Goal: Task Accomplishment & Management: Manage account settings

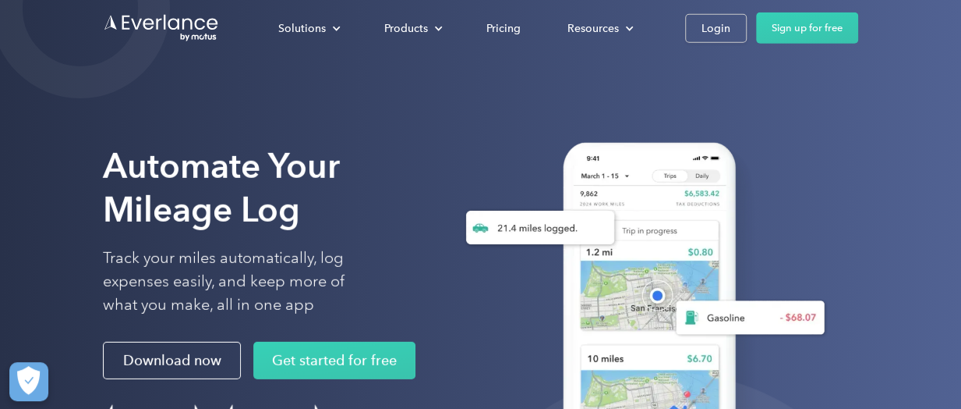
click at [5, 155] on div "Automate Your Mileage Log Track your miles automatically, log expenses easily, …" at bounding box center [480, 312] width 961 height 624
click at [508, 408] on img at bounding box center [632, 320] width 410 height 389
click at [501, 385] on img at bounding box center [632, 320] width 410 height 389
click at [804, 79] on div "Automate Your Mileage Log Track your miles automatically, log expenses easily, …" at bounding box center [480, 312] width 961 height 624
click at [717, 30] on div "Login" at bounding box center [716, 28] width 29 height 19
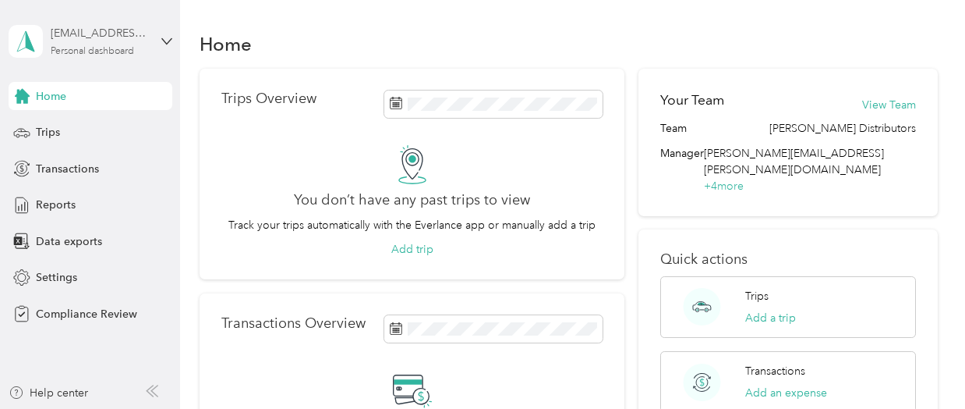
click at [109, 44] on div "favr2+bernie@everlance.com Personal dashboard" at bounding box center [99, 40] width 97 height 31
click at [81, 164] on div "Log out" at bounding box center [216, 163] width 395 height 27
